Goal: Task Accomplishment & Management: Complete application form

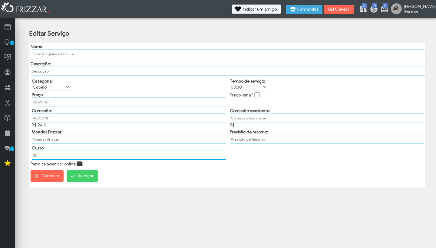
click at [44, 157] on input "R$" at bounding box center [129, 155] width 194 height 9
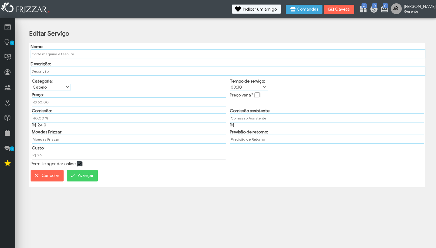
type input "R$ 26,00"
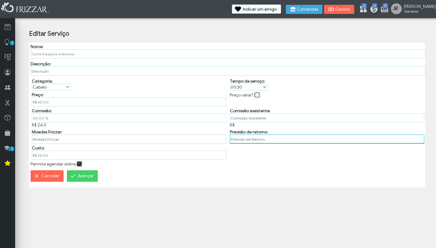
click at [278, 142] on input "text" at bounding box center [327, 139] width 194 height 9
type input "7"
click at [90, 181] on span "Avançar" at bounding box center [86, 176] width 16 height 9
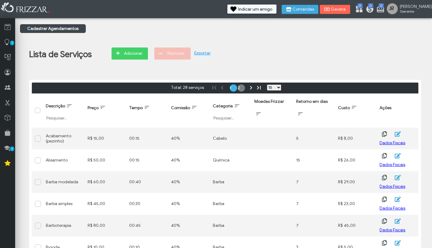
click at [237, 87] on link "2" at bounding box center [240, 88] width 7 height 7
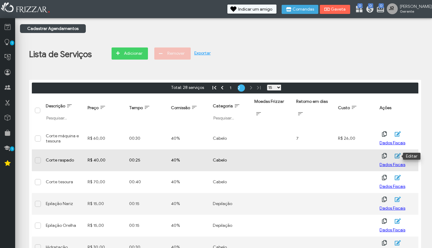
click at [398, 156] on icon "button" at bounding box center [397, 155] width 6 height 5
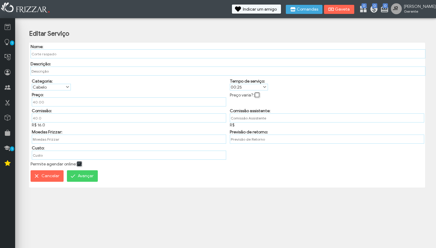
type input "R$ 40,00"
type input "40,00 %"
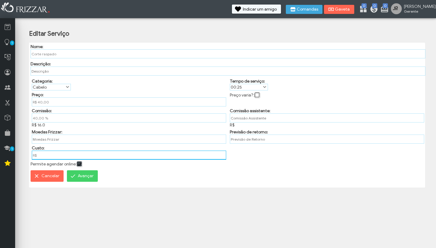
click at [85, 160] on input "R$" at bounding box center [129, 155] width 194 height 9
click at [59, 159] on input "R$ 18" at bounding box center [129, 155] width 194 height 9
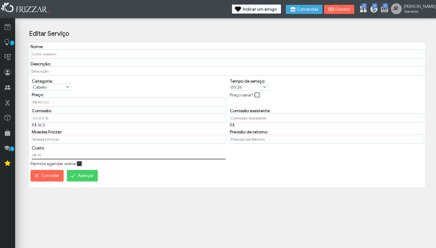
type input "R$ 19,00"
click at [238, 141] on input "text" at bounding box center [327, 139] width 194 height 9
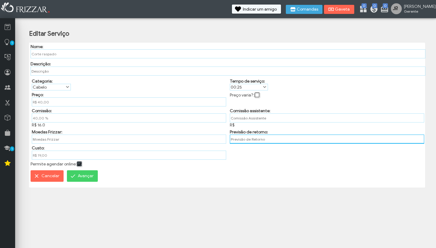
type input "4"
click at [79, 178] on span "Avançar" at bounding box center [86, 176] width 16 height 9
